Goal: Transaction & Acquisition: Purchase product/service

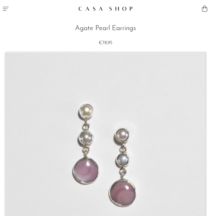
click at [105, 12] on link at bounding box center [105, 9] width 54 height 12
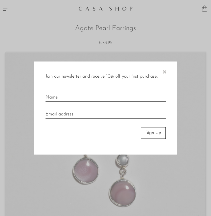
click at [164, 76] on span "×" at bounding box center [165, 71] width 6 height 18
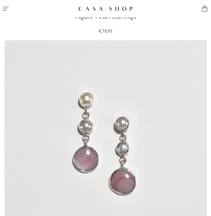
scroll to position [10, 0]
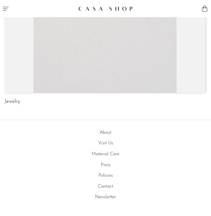
scroll to position [124, 0]
click at [6, 9] on icon "Menu" at bounding box center [6, 9] width 6 height 4
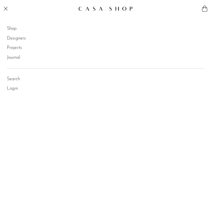
click at [11, 29] on link "Shop" at bounding box center [12, 28] width 10 height 7
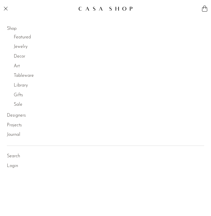
click at [18, 47] on div at bounding box center [105, 108] width 211 height 216
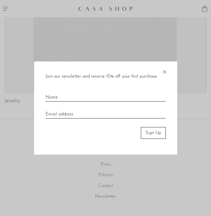
click at [163, 69] on span "×" at bounding box center [165, 71] width 6 height 18
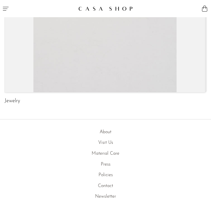
click at [102, 129] on li "About" at bounding box center [106, 132] width 202 height 7
click at [103, 132] on link "About" at bounding box center [106, 132] width 12 height 5
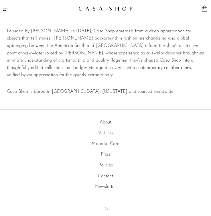
scroll to position [240, 0]
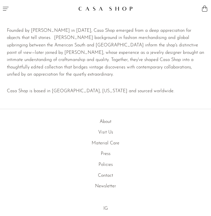
click at [7, 7] on icon "Menu" at bounding box center [6, 9] width 6 height 4
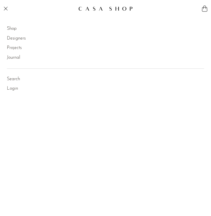
click at [11, 27] on link "Shop" at bounding box center [12, 28] width 10 height 7
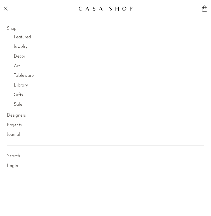
click at [18, 47] on link "Jewelry" at bounding box center [21, 46] width 14 height 7
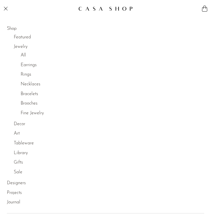
click at [26, 66] on link "Earrings" at bounding box center [29, 65] width 16 height 7
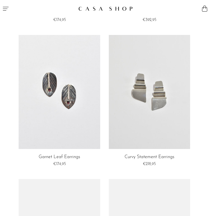
scroll to position [130, 0]
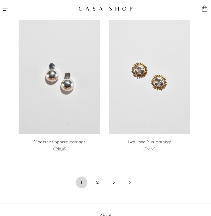
scroll to position [870, 0]
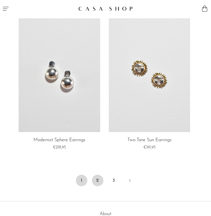
click at [97, 179] on link "2" at bounding box center [97, 180] width 11 height 11
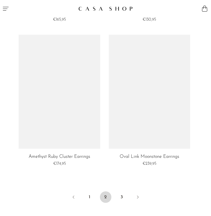
scroll to position [2453, 0]
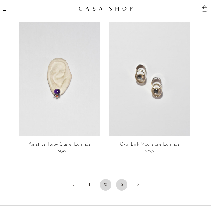
click at [120, 185] on link "3" at bounding box center [121, 184] width 11 height 11
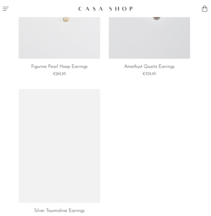
scroll to position [1904, 0]
